Goal: Information Seeking & Learning: Learn about a topic

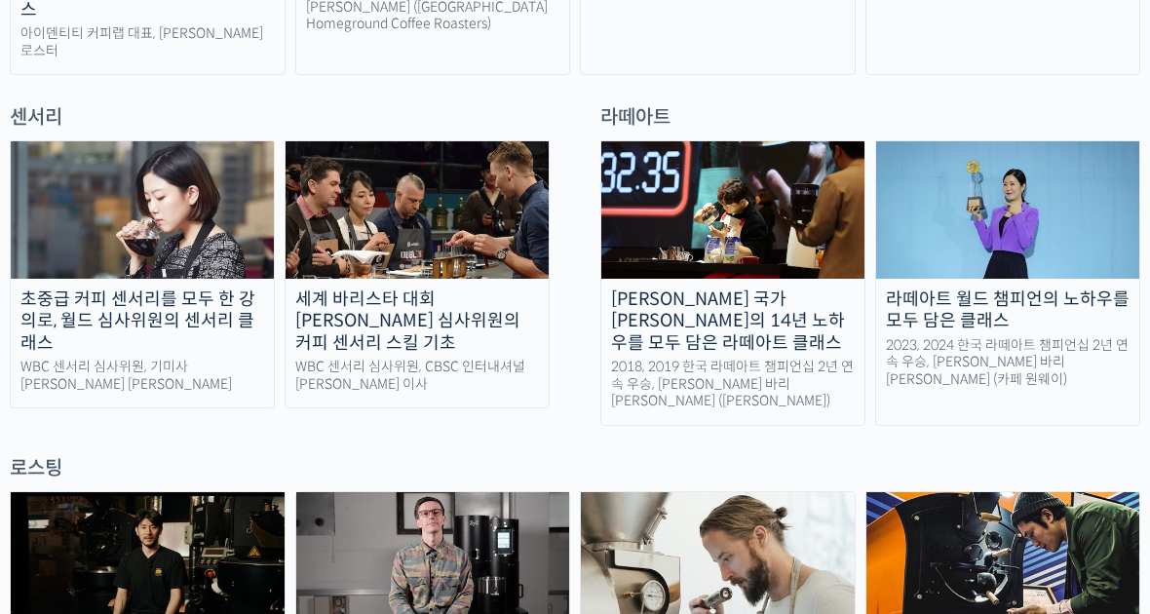
scroll to position [1340, 0]
click at [1026, 218] on img at bounding box center [1007, 209] width 263 height 136
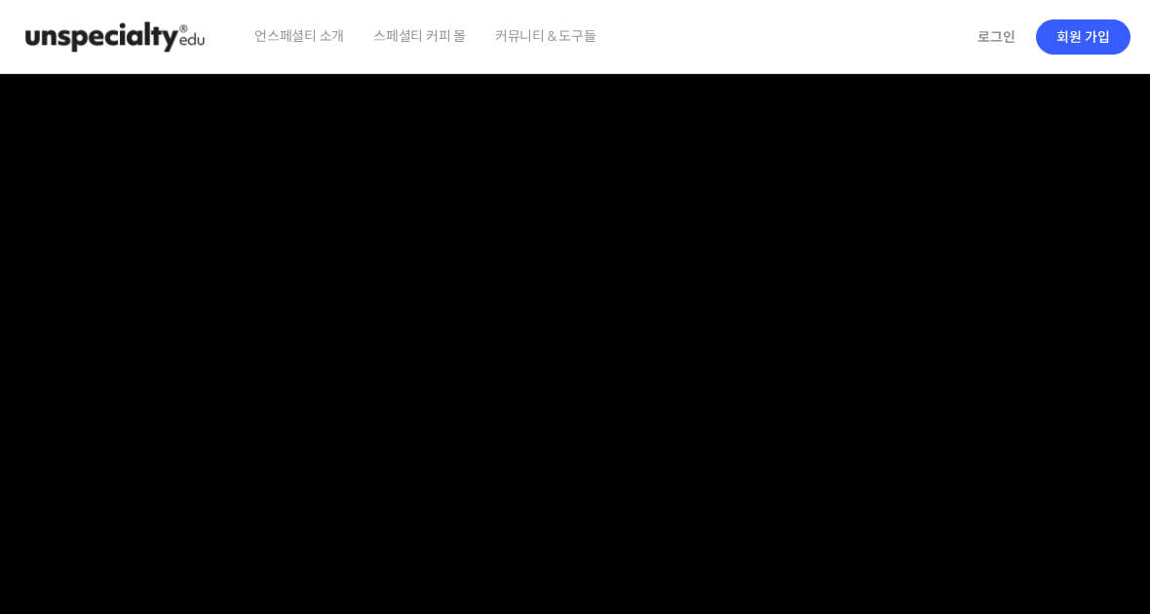
click at [1000, 37] on link "로그인" at bounding box center [996, 37] width 61 height 45
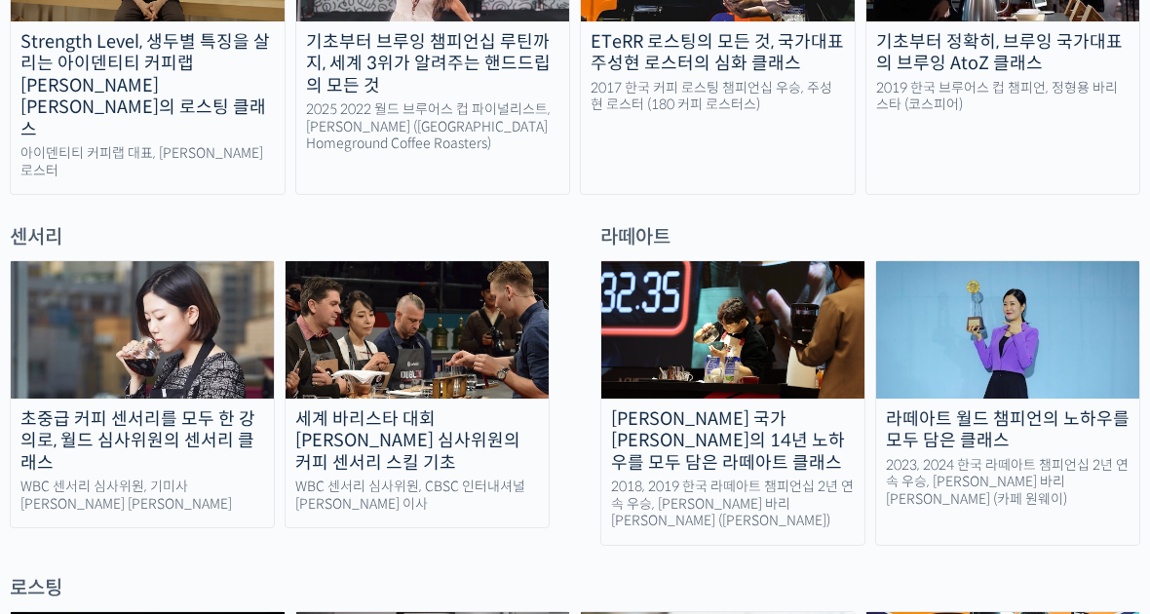
scroll to position [1219, 0]
click at [1050, 341] on img at bounding box center [1007, 330] width 263 height 136
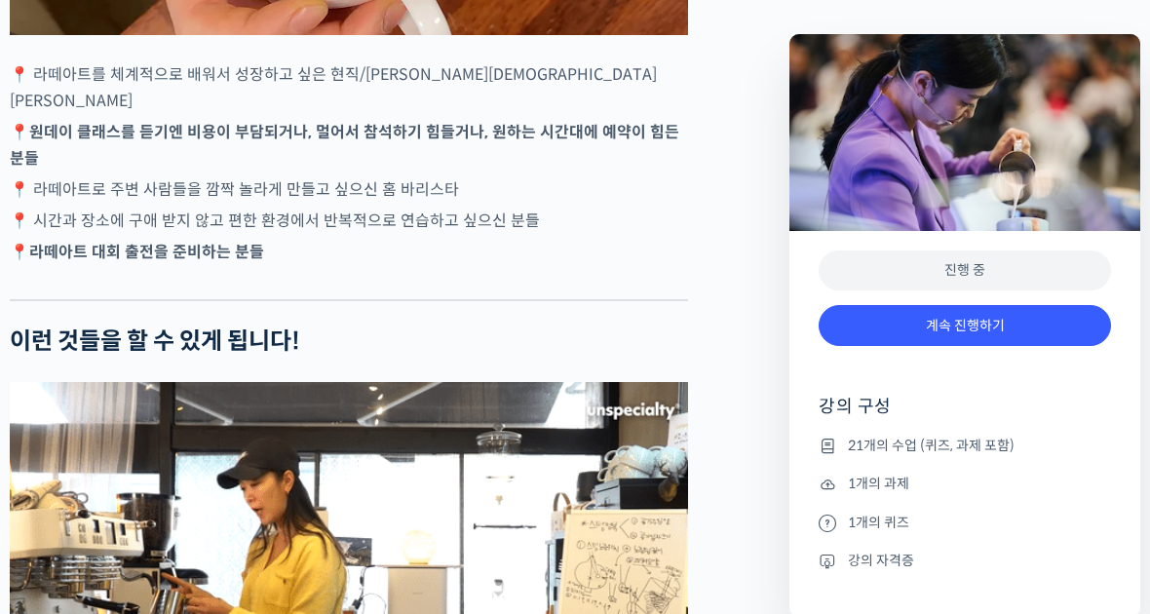
scroll to position [4769, 0]
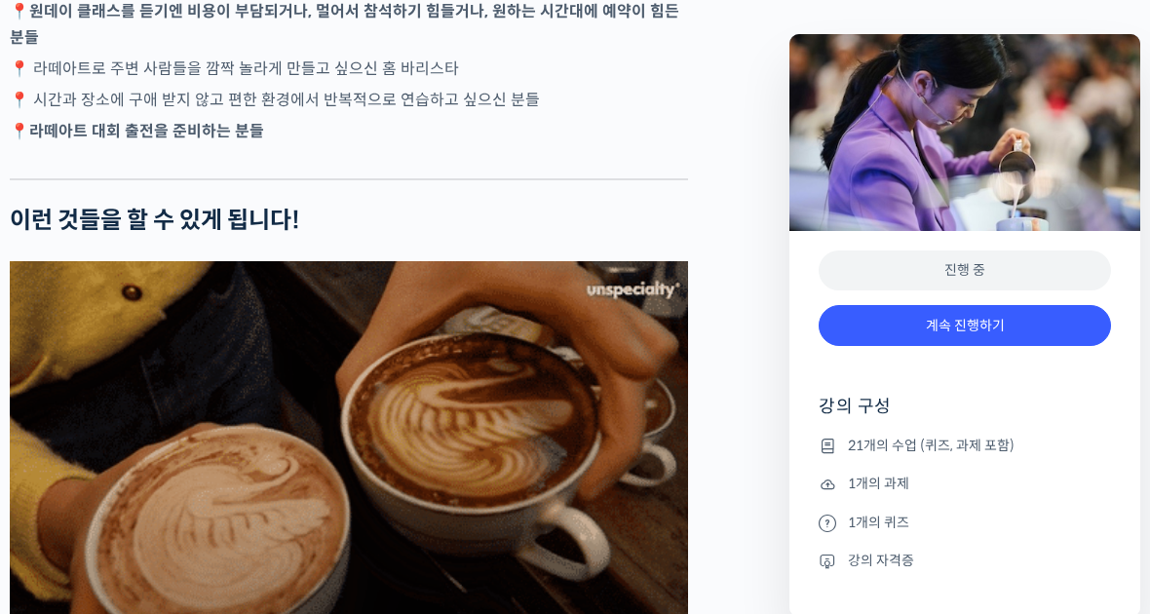
click at [1017, 323] on link "계속 진행하기" at bounding box center [965, 326] width 292 height 42
